Goal: Task Accomplishment & Management: Manage account settings

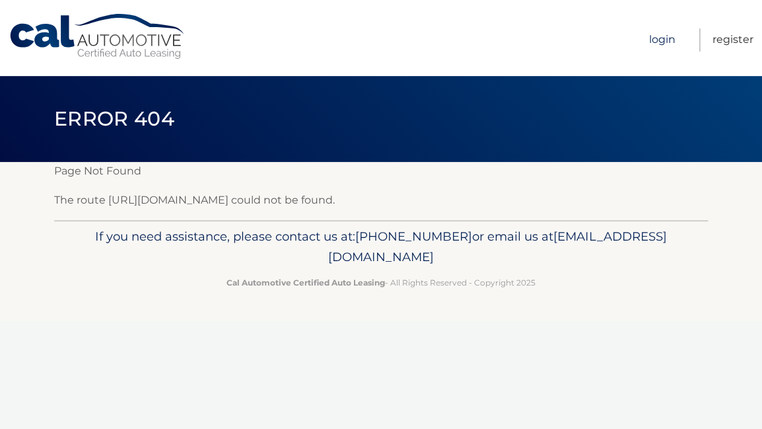
click at [661, 38] on link "Login" at bounding box center [662, 39] width 26 height 23
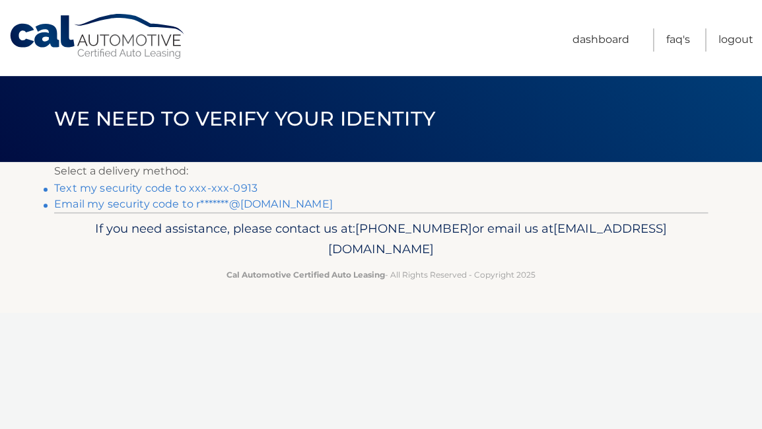
click at [245, 188] on link "Text my security code to xxx-xxx-0913" at bounding box center [155, 188] width 203 height 13
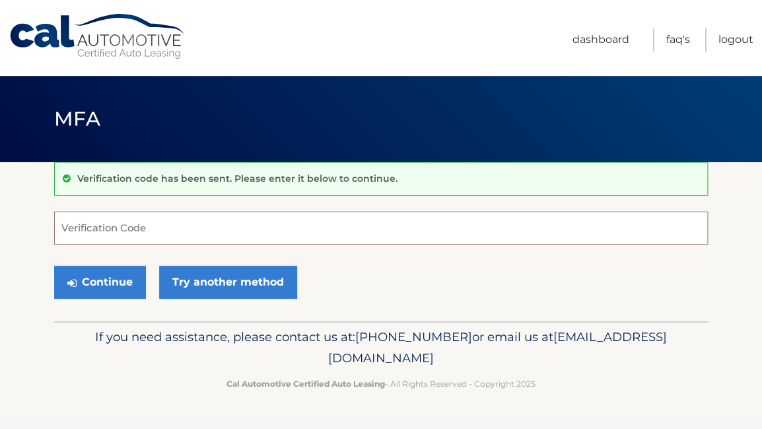
click at [195, 234] on input "Verification Code" at bounding box center [381, 227] width 654 height 33
type input "311427"
click at [54, 265] on button "Continue" at bounding box center [100, 281] width 92 height 33
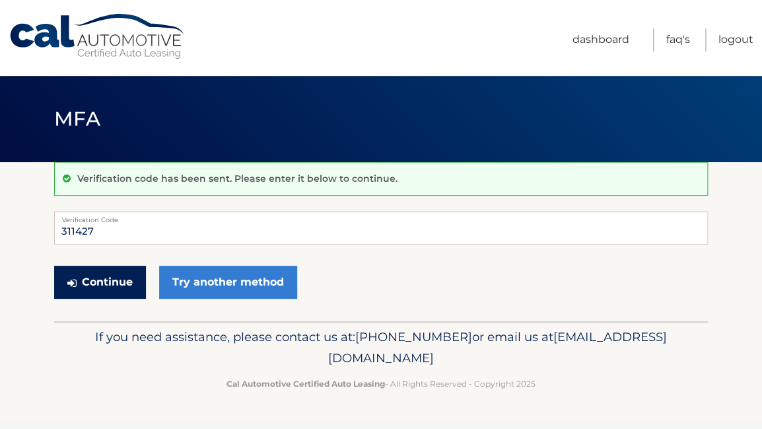
click at [114, 283] on button "Continue" at bounding box center [100, 281] width 92 height 33
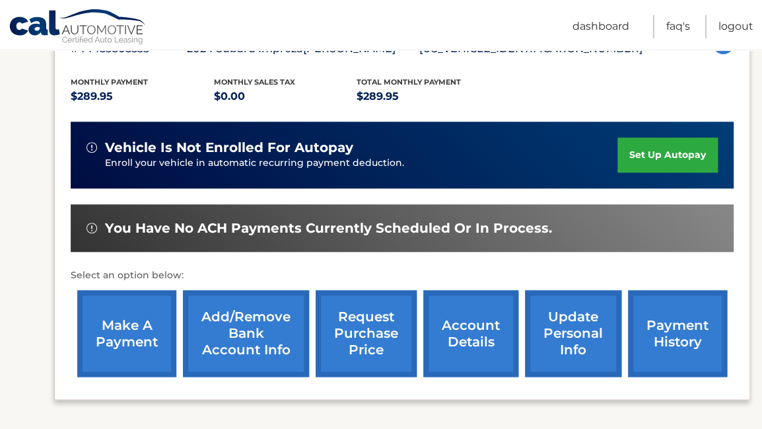
scroll to position [260, 0]
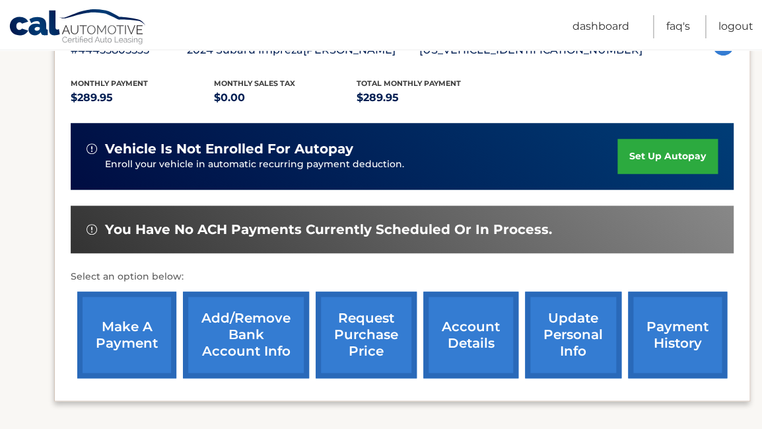
click at [118, 317] on link "make a payment" at bounding box center [126, 334] width 99 height 87
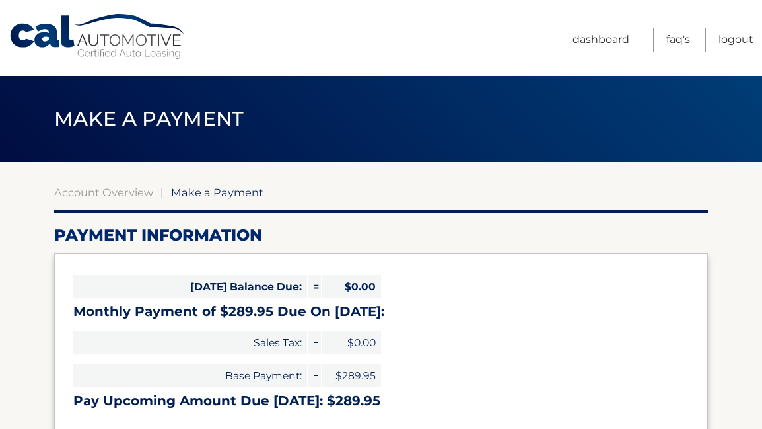
select select "ZjFmMDMzMzYtMTRmZS00ZjAyLWJhMzYtYzgwZTZmZjQ4MTQ5"
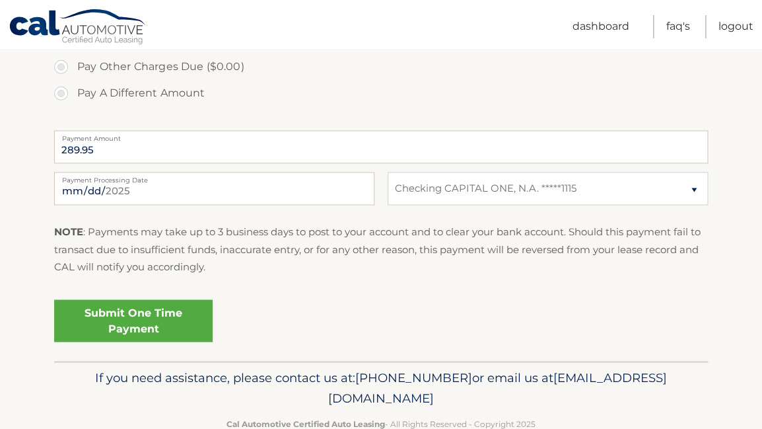
scroll to position [489, 0]
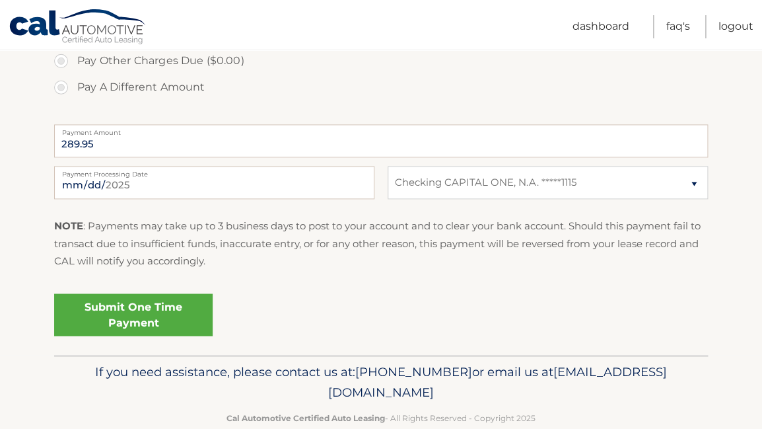
click at [145, 328] on link "Submit One Time Payment" at bounding box center [133, 314] width 158 height 42
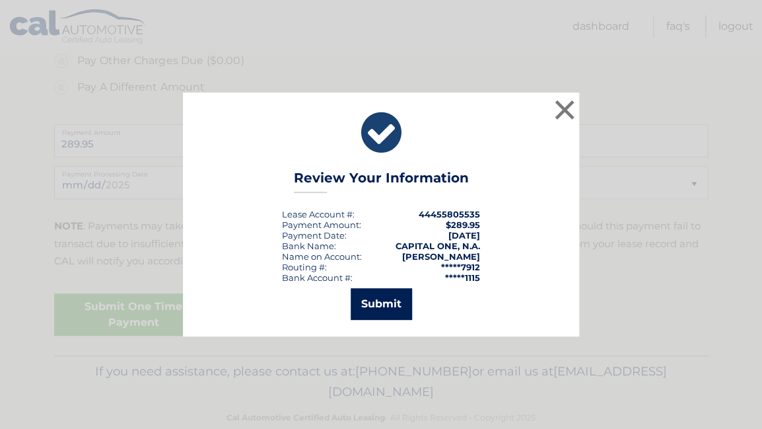
click at [374, 300] on button "Submit" at bounding box center [381, 304] width 61 height 32
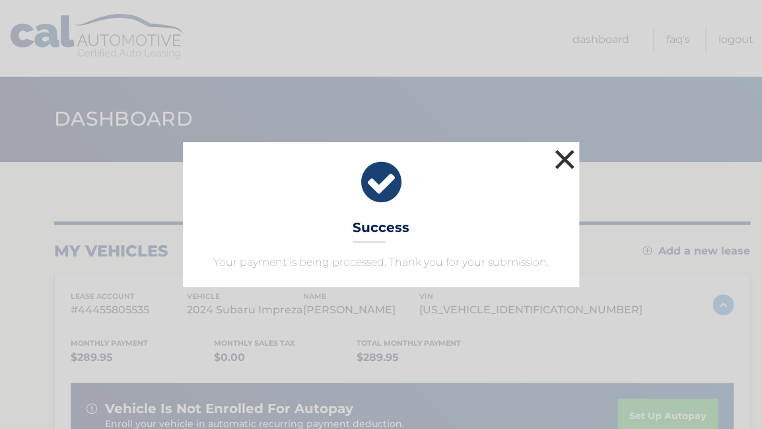
click at [557, 158] on button "×" at bounding box center [564, 159] width 26 height 26
